Goal: Find specific page/section: Find specific page/section

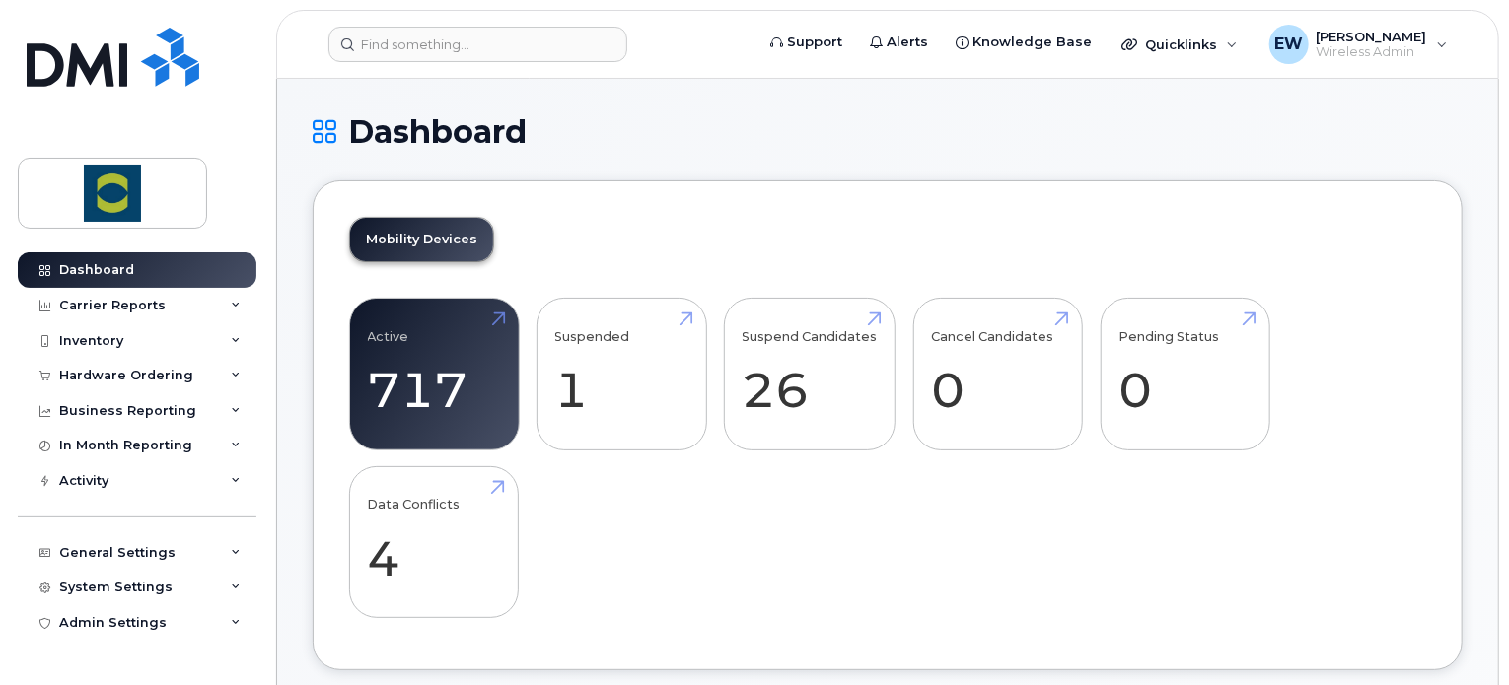
click at [489, 17] on header "Support Alerts Knowledge Base Quicklinks Suspend / Cancel Device Change SIM Car…" at bounding box center [887, 44] width 1223 height 69
click at [426, 46] on input at bounding box center [477, 45] width 299 height 36
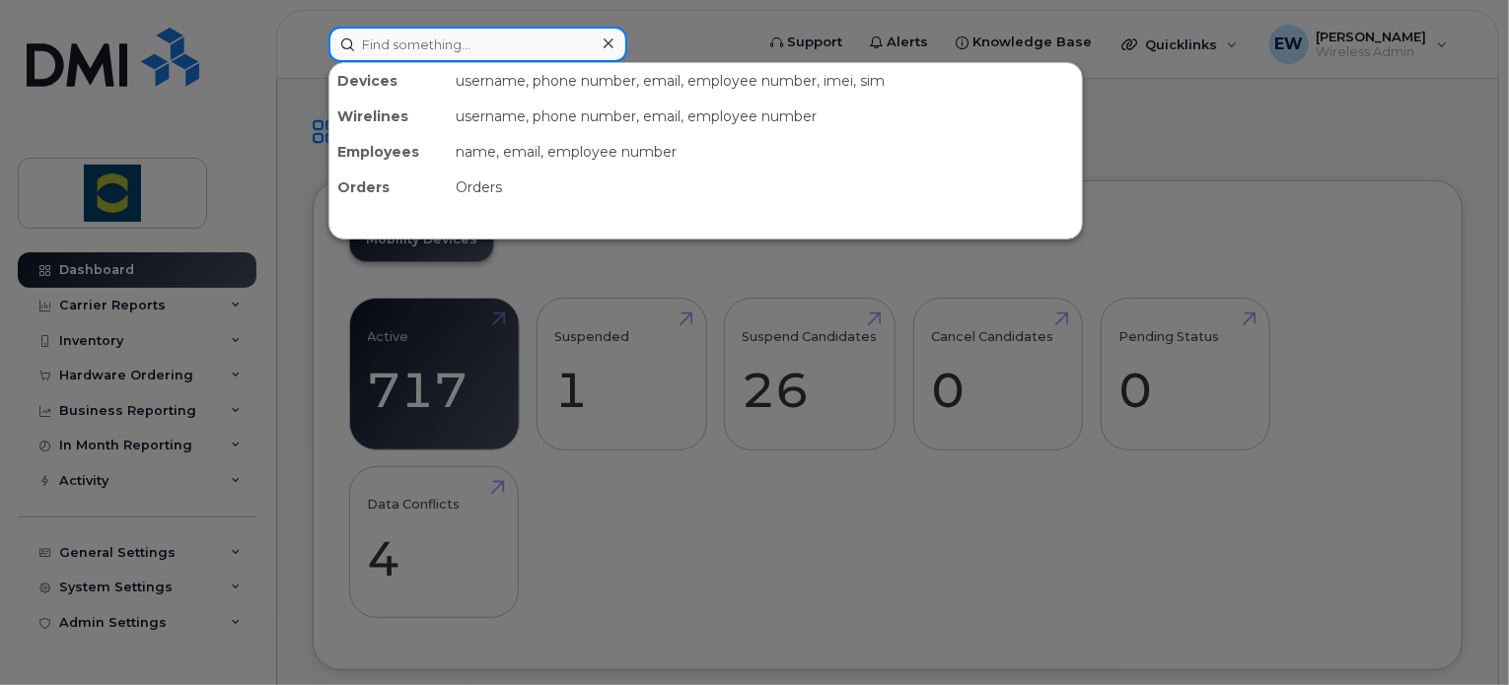
click at [426, 46] on input at bounding box center [477, 45] width 299 height 36
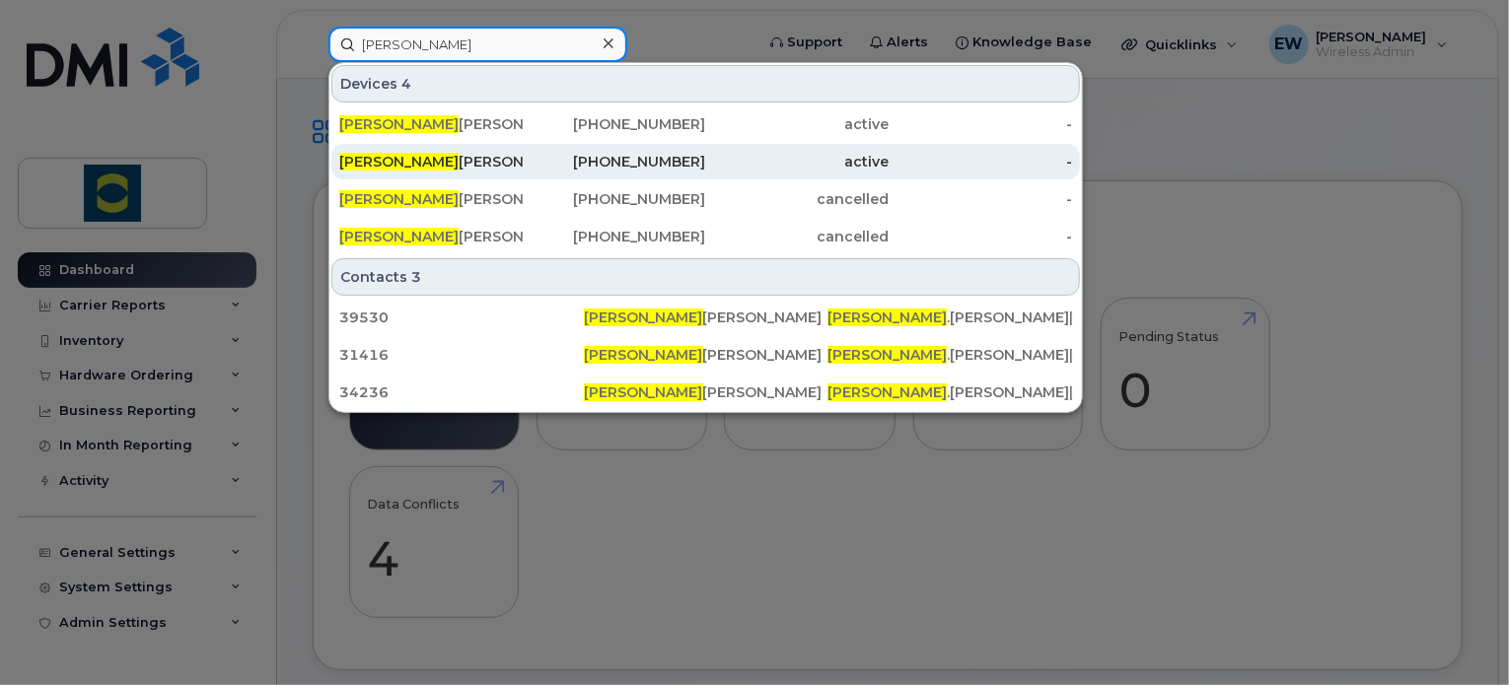
type input "[PERSON_NAME]"
click at [523, 176] on div "[PERSON_NAME]" at bounding box center [614, 162] width 183 height 36
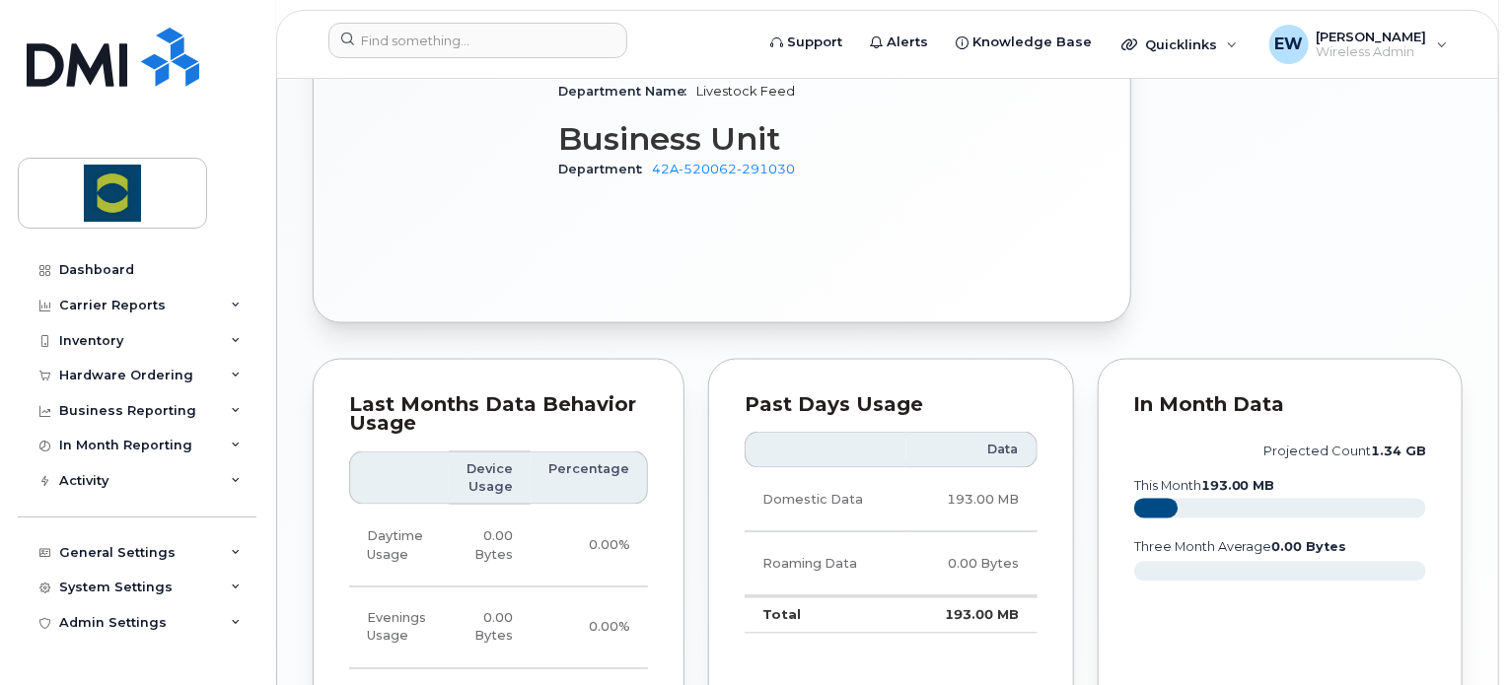
scroll to position [1278, 0]
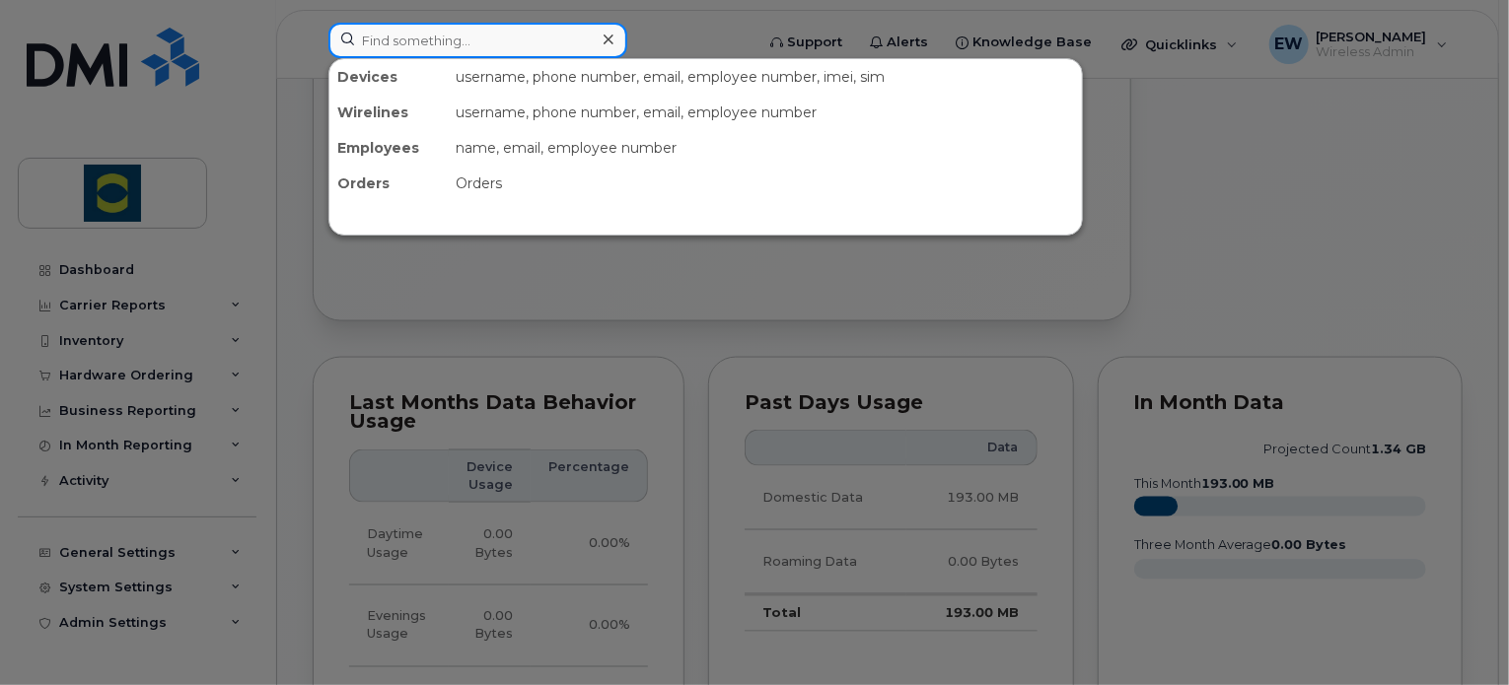
click at [438, 56] on input at bounding box center [477, 41] width 299 height 36
type input "c"
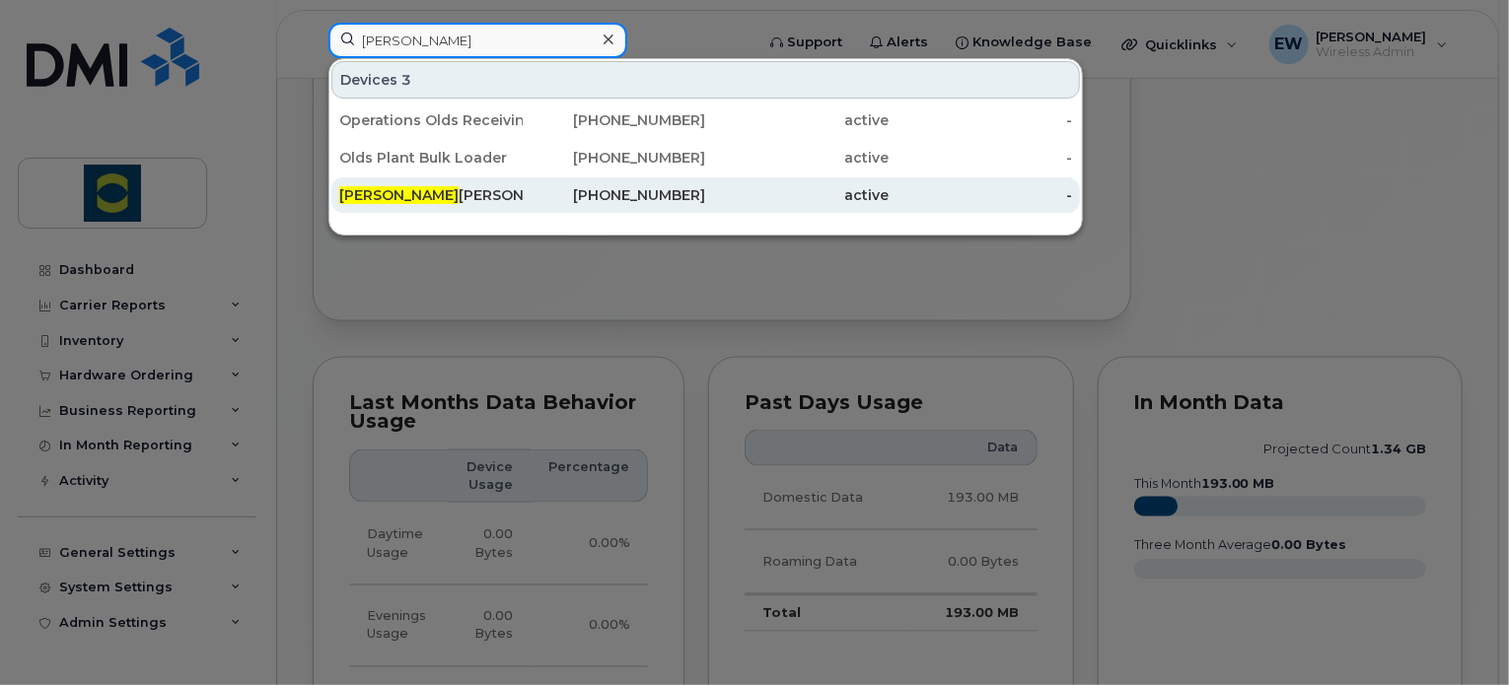
type input "zach"
click at [452, 191] on div "Zach ery Hacault" at bounding box center [430, 195] width 183 height 20
drag, startPoint x: 452, startPoint y: 191, endPoint x: 561, endPoint y: 204, distance: 110.2
click at [452, 191] on div "Zach ery Hacault" at bounding box center [430, 195] width 183 height 20
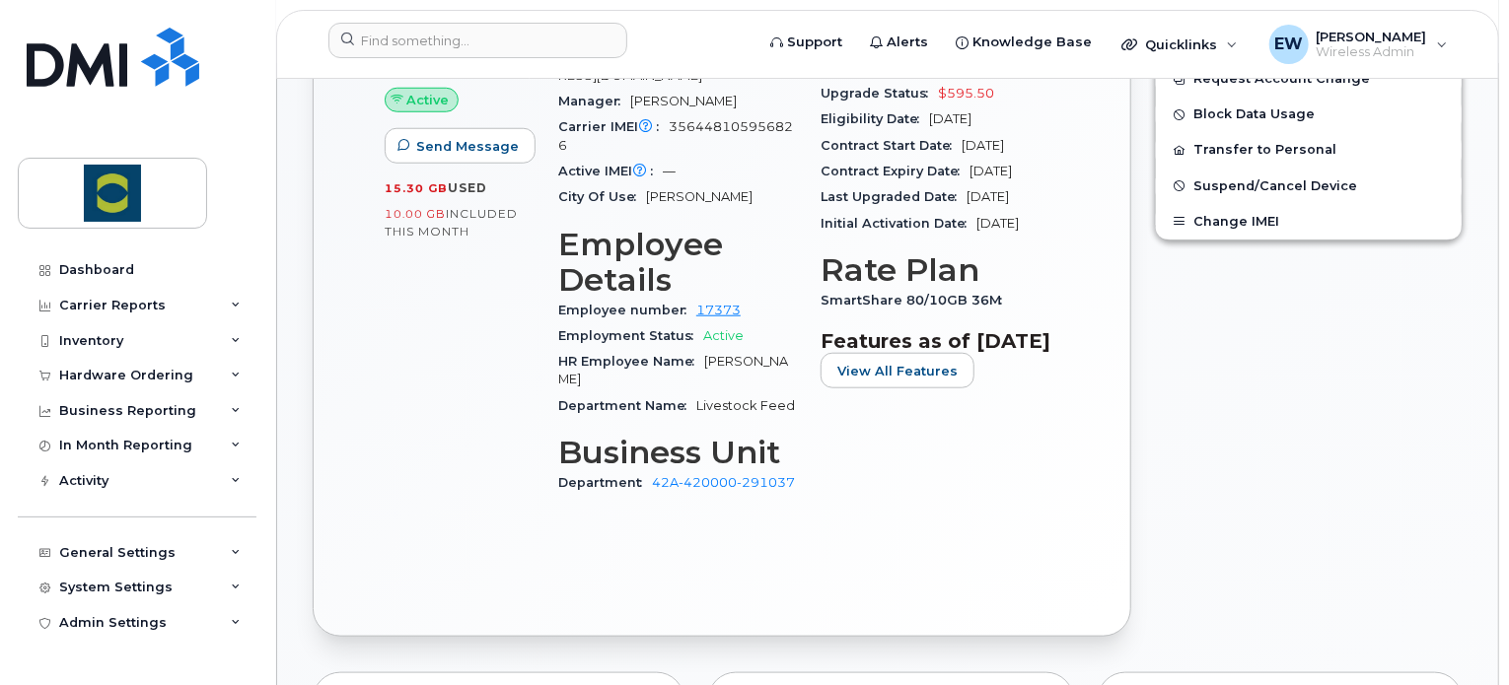
scroll to position [839, 0]
